Goal: Transaction & Acquisition: Download file/media

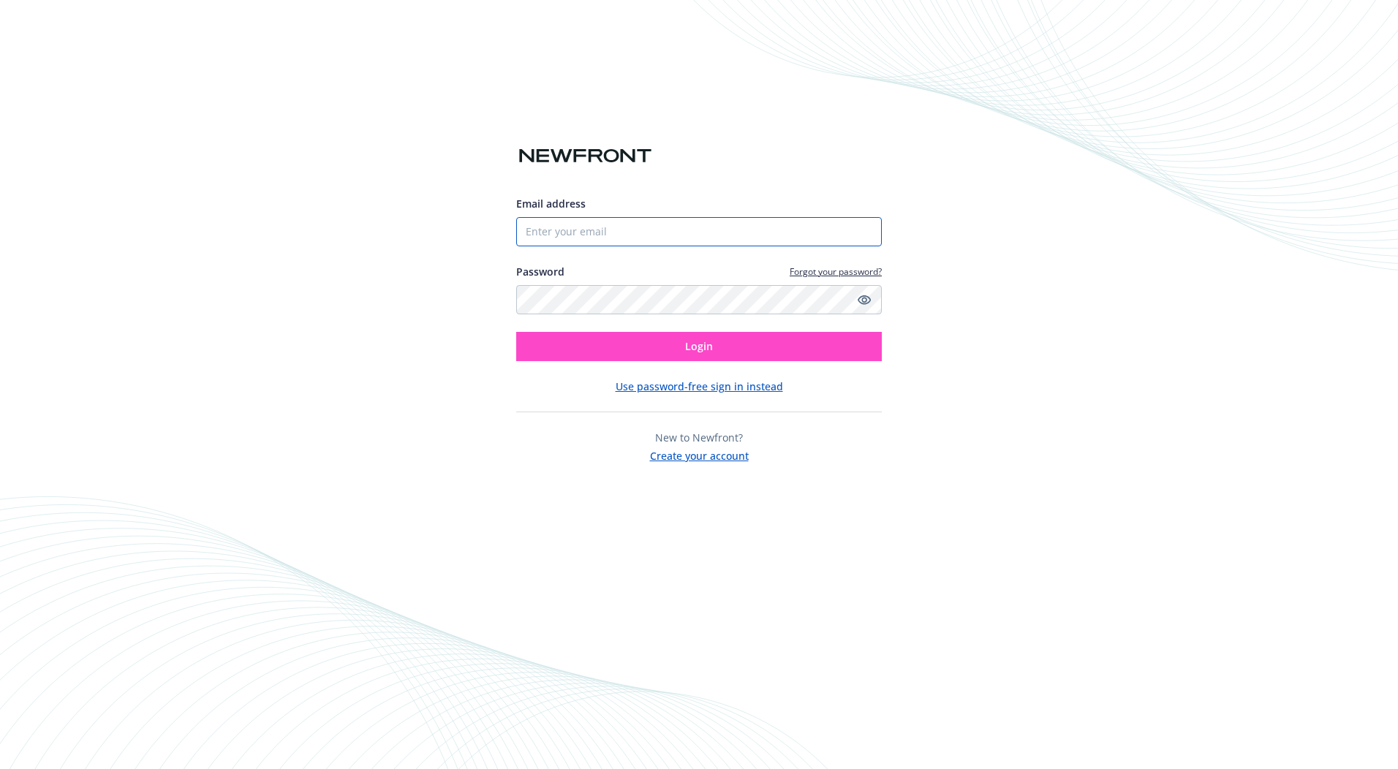
type input "[EMAIL_ADDRESS][DOMAIN_NAME]"
click at [684, 351] on button "Login" at bounding box center [699, 346] width 366 height 29
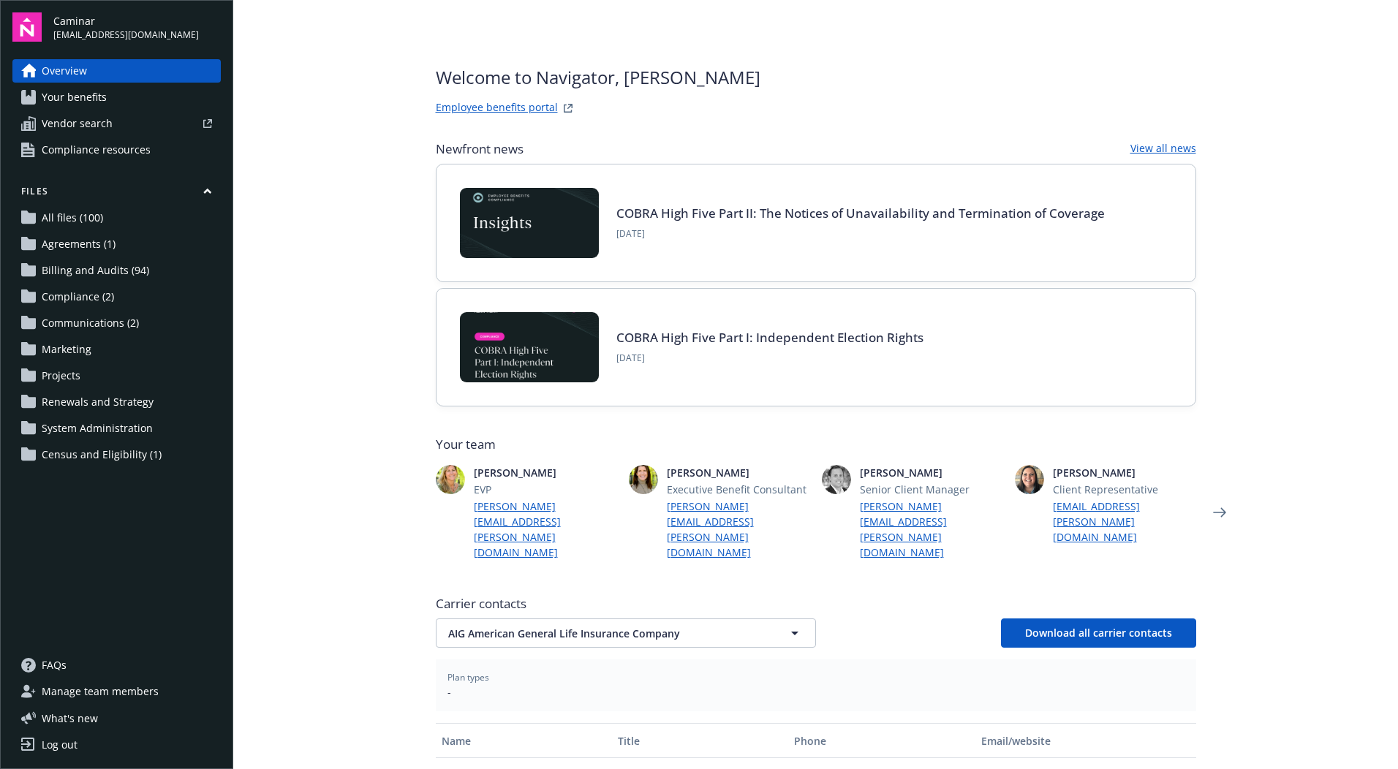
click at [182, 273] on link "Billing and Audits (94)" at bounding box center [116, 270] width 208 height 23
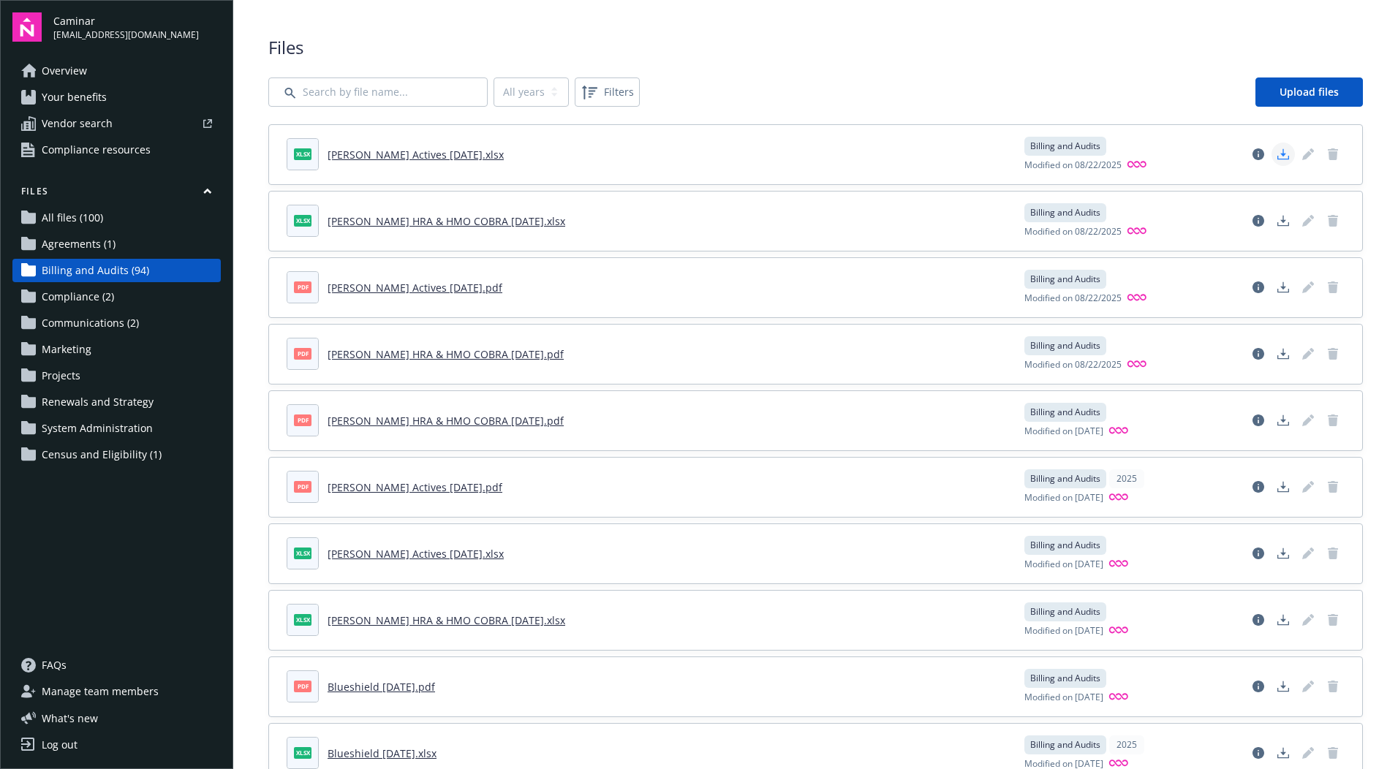
click at [1280, 155] on polygon "Download document" at bounding box center [1283, 153] width 6 height 8
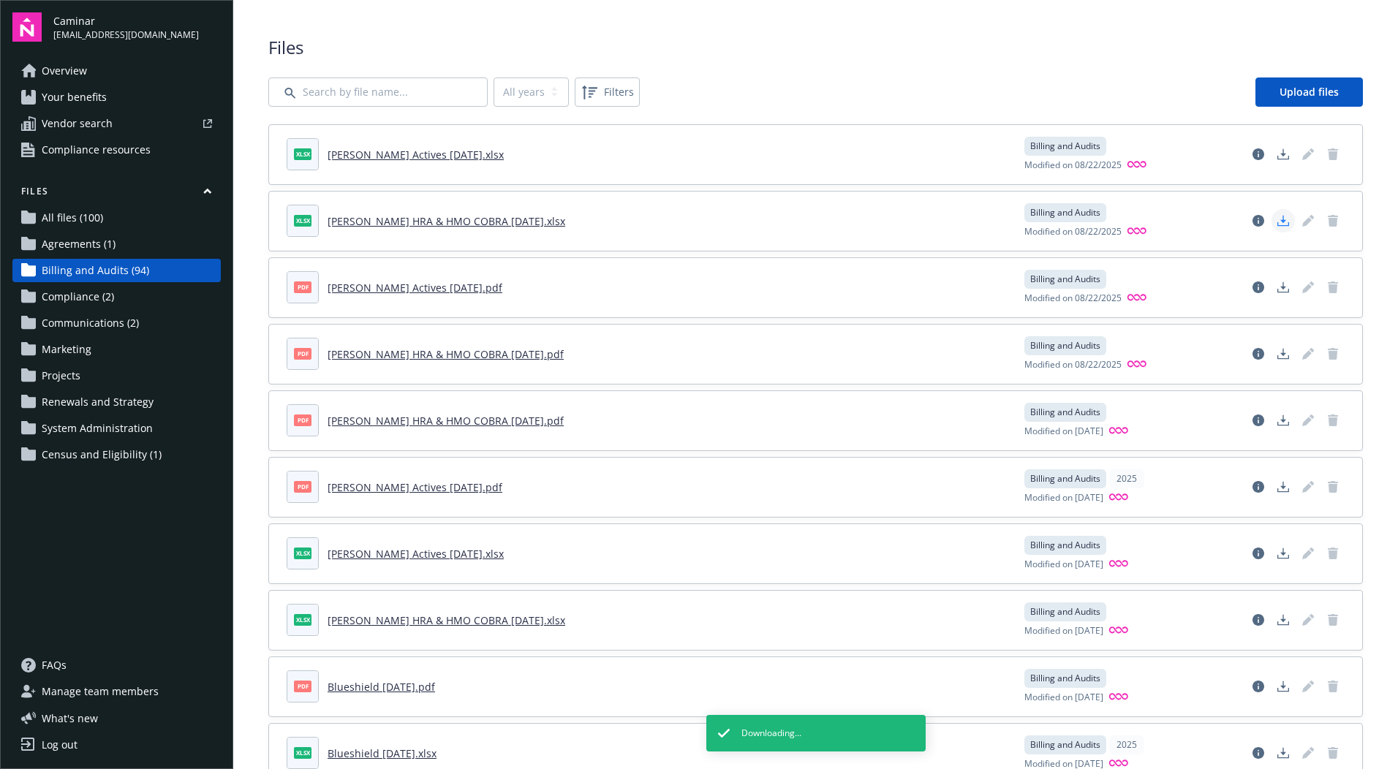
click at [1280, 221] on polygon "Download document" at bounding box center [1283, 220] width 6 height 8
click at [1277, 291] on icon "Download document" at bounding box center [1283, 287] width 12 height 12
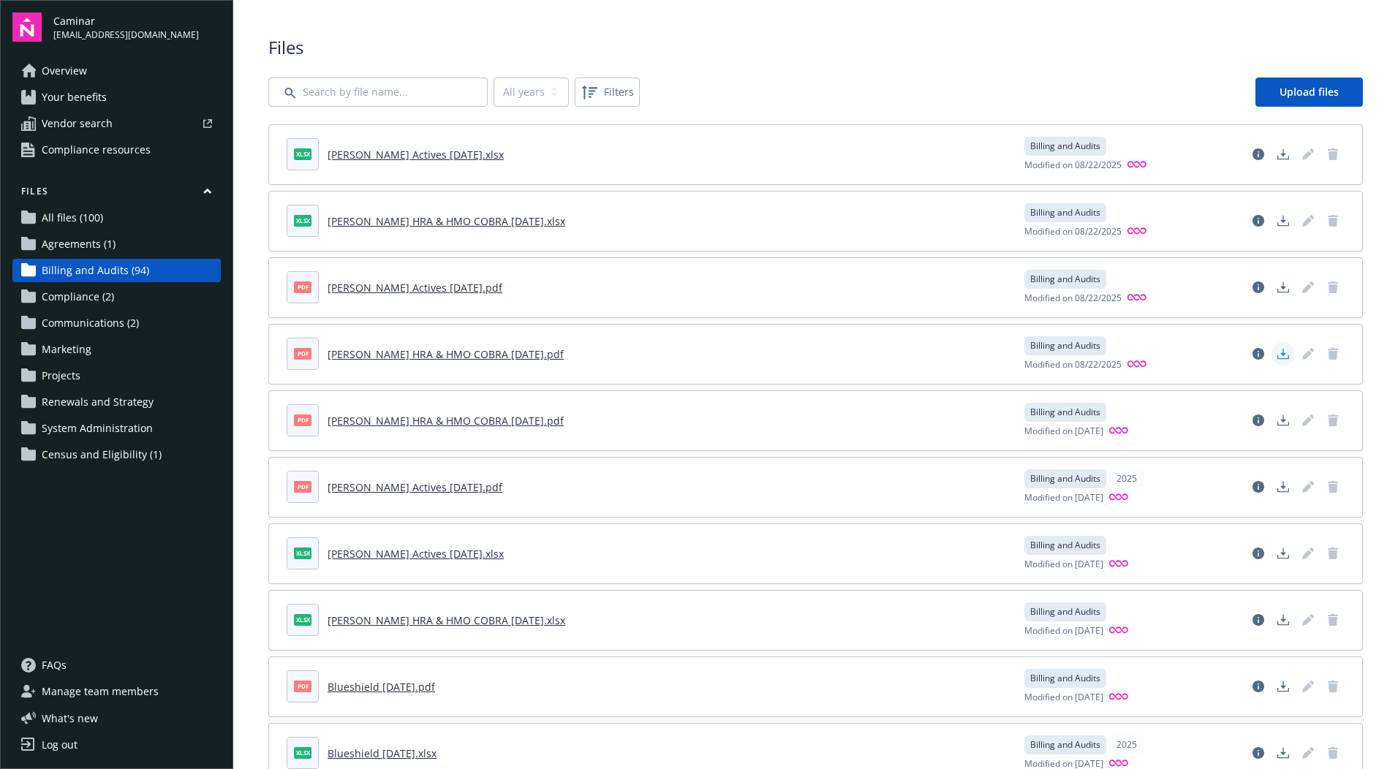
click at [1277, 359] on icon "Download document" at bounding box center [1283, 357] width 12 height 4
click at [909, 302] on header "pdf [PERSON_NAME] Actives [DATE].pdf" at bounding box center [647, 287] width 720 height 32
click at [1277, 290] on icon "Download document" at bounding box center [1283, 287] width 12 height 12
click at [1277, 355] on icon "Download document" at bounding box center [1283, 354] width 12 height 12
drag, startPoint x: 469, startPoint y: 417, endPoint x: 627, endPoint y: 457, distance: 162.9
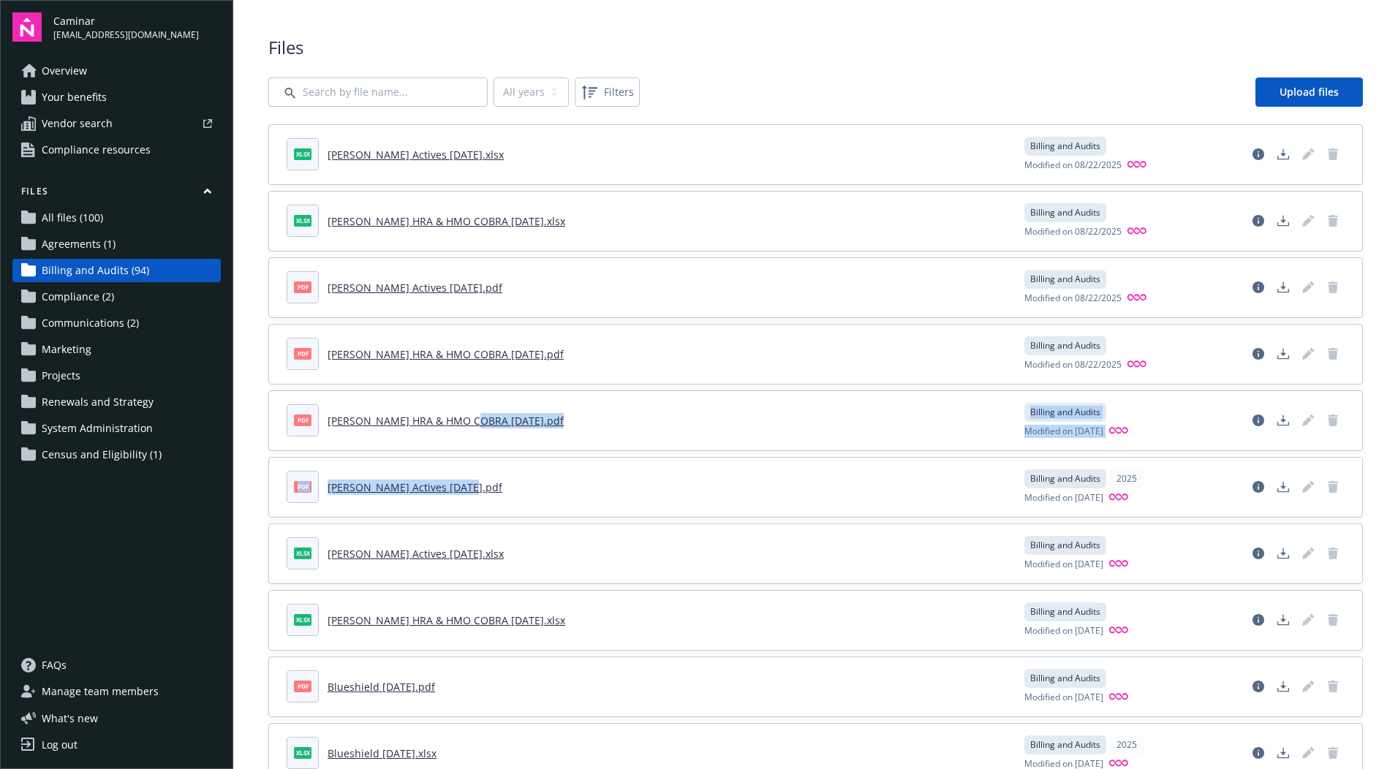
drag, startPoint x: 627, startPoint y: 457, endPoint x: 616, endPoint y: 455, distance: 11.8
click at [488, 357] on link "[PERSON_NAME] HRA & HMO COBRA [DATE].pdf" at bounding box center [446, 354] width 236 height 14
click at [488, 356] on link "[PERSON_NAME] HRA & HMO COBRA [DATE].pdf" at bounding box center [446, 354] width 236 height 14
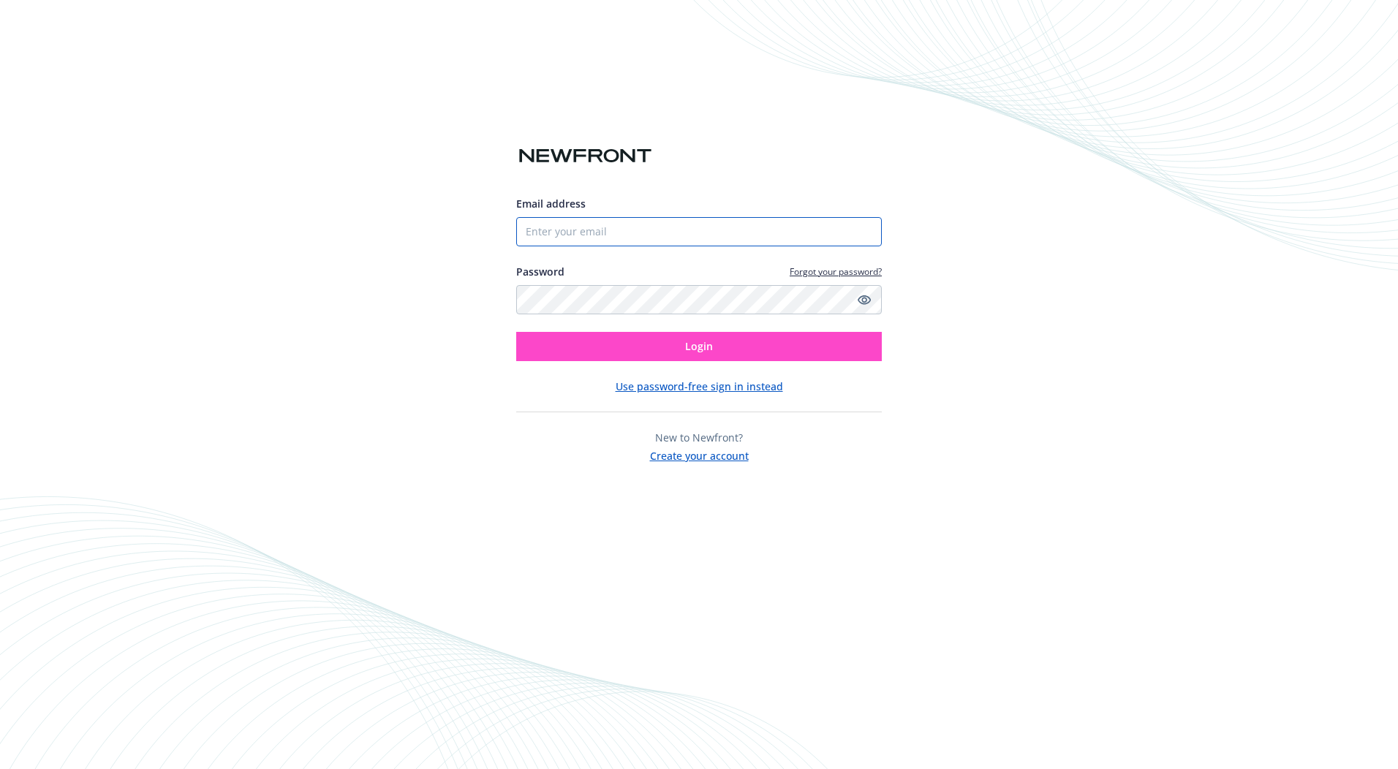
type input "[EMAIL_ADDRESS][DOMAIN_NAME]"
click at [657, 347] on button "Login" at bounding box center [699, 346] width 366 height 29
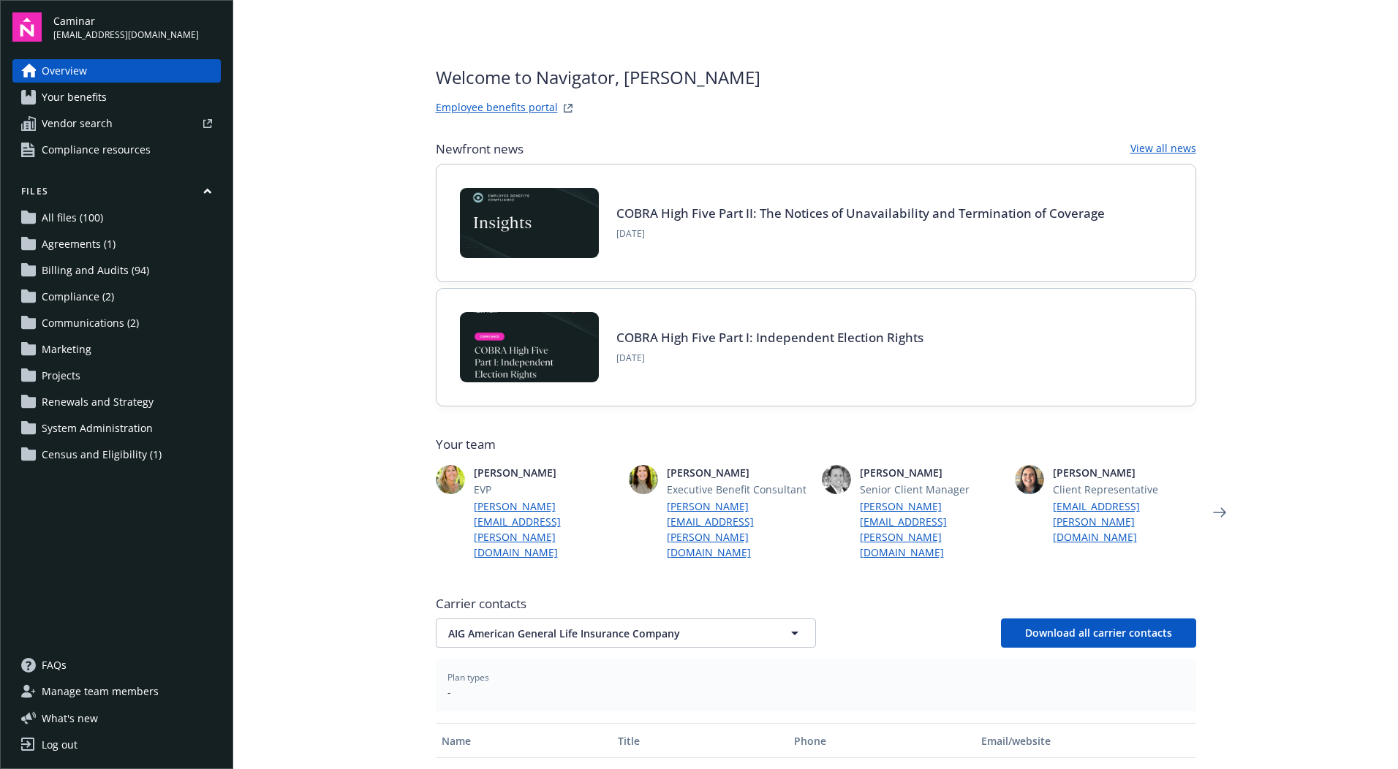
click at [107, 263] on span "Billing and Audits (94)" at bounding box center [95, 270] width 107 height 23
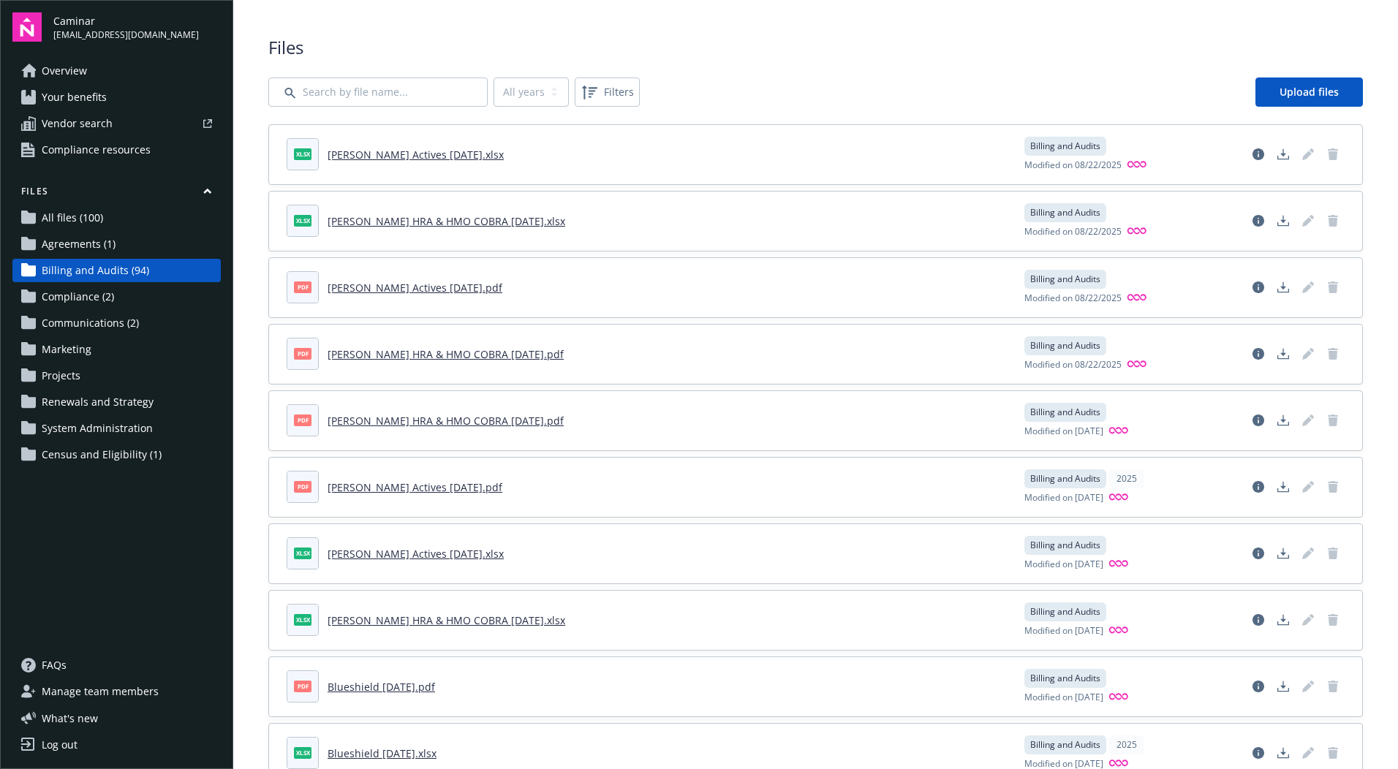
click at [438, 288] on link "[PERSON_NAME] Actives [DATE].pdf" at bounding box center [415, 288] width 175 height 14
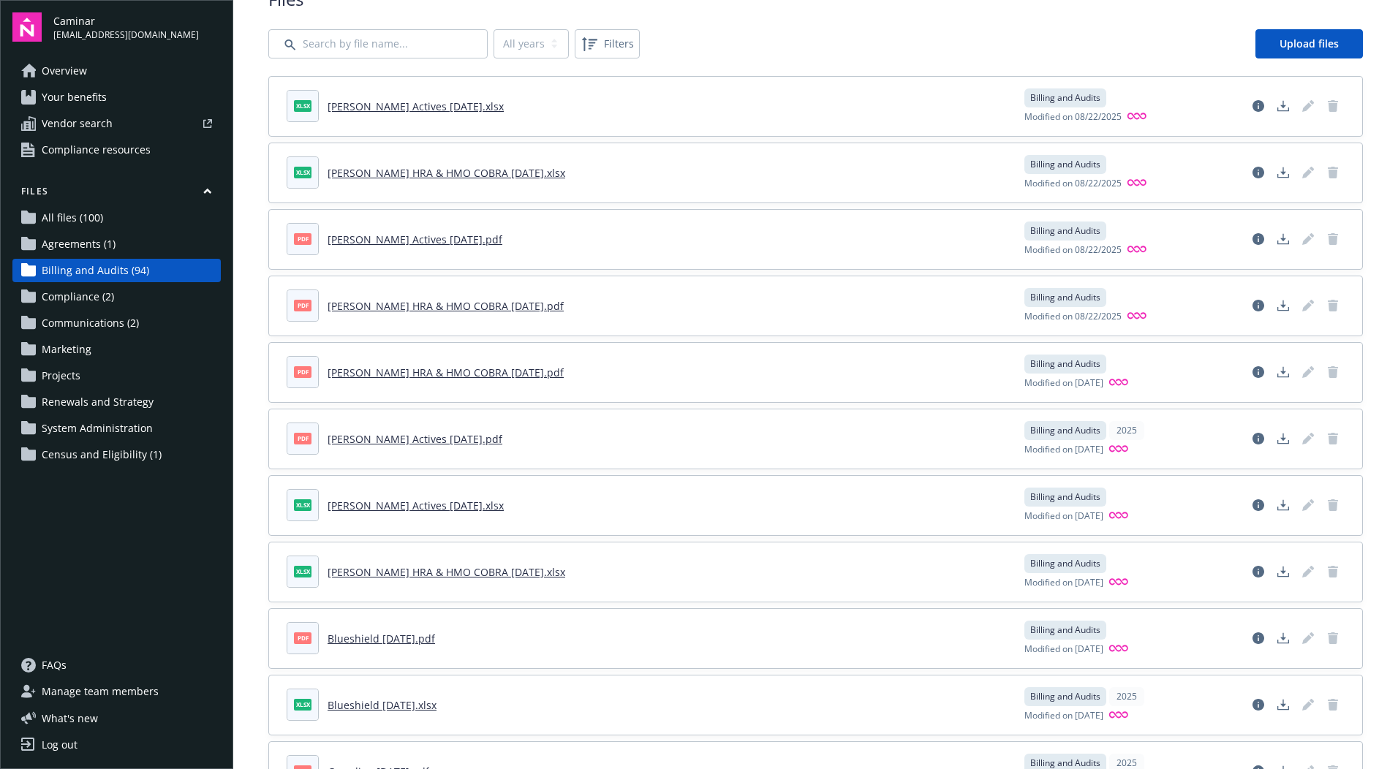
scroll to position [73, 0]
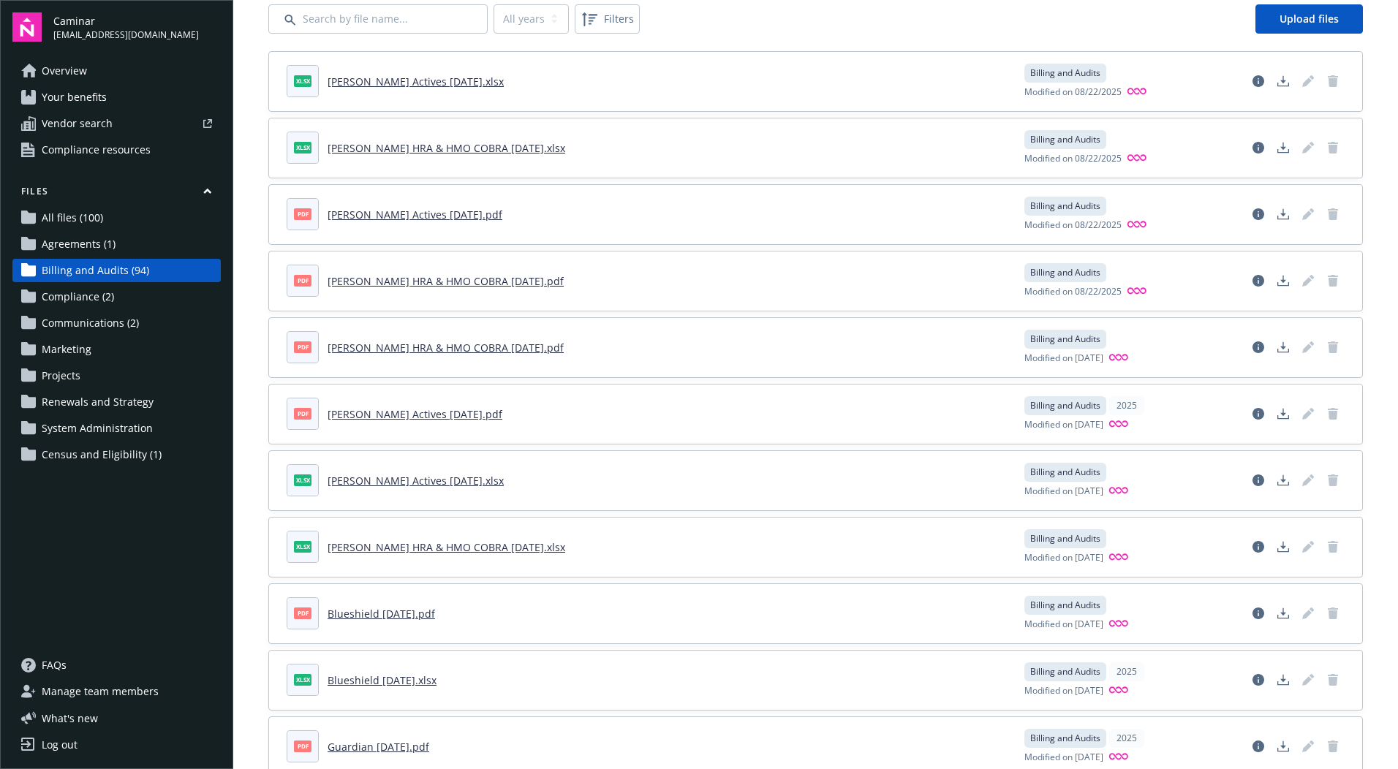
click at [406, 216] on link "[PERSON_NAME] Actives [DATE].pdf" at bounding box center [415, 215] width 175 height 14
drag, startPoint x: 406, startPoint y: 216, endPoint x: 458, endPoint y: 215, distance: 51.2
click at [458, 215] on link "[PERSON_NAME] Actives [DATE].pdf" at bounding box center [415, 215] width 175 height 14
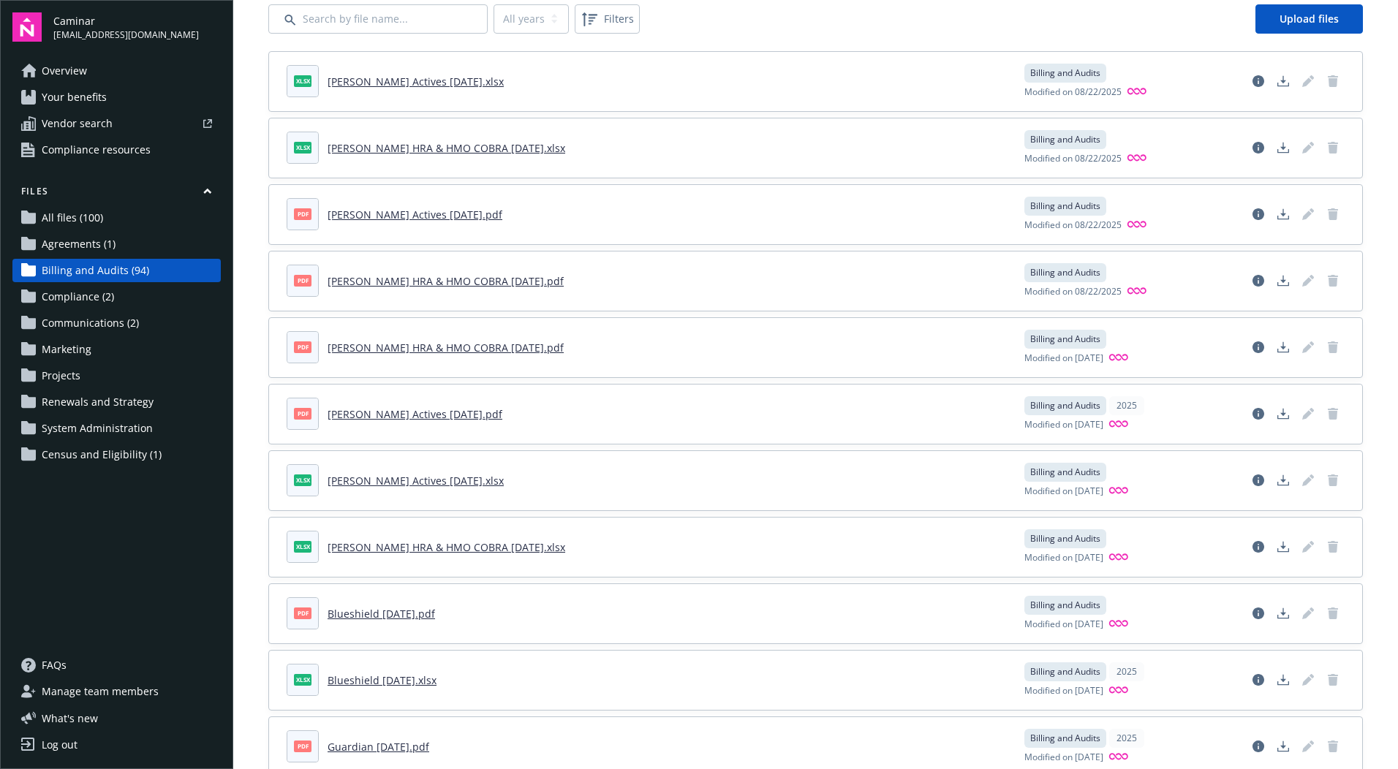
drag, startPoint x: 458, startPoint y: 215, endPoint x: 495, endPoint y: 219, distance: 37.5
click at [495, 219] on header "pdf [PERSON_NAME] Actives [DATE].pdf" at bounding box center [647, 214] width 720 height 32
click at [378, 215] on link "[PERSON_NAME] Actives [DATE].pdf" at bounding box center [415, 215] width 175 height 14
click at [311, 208] on div "pdf" at bounding box center [302, 214] width 31 height 31
click at [1277, 217] on icon "Download document" at bounding box center [1283, 214] width 12 height 12
